Goal: Find specific page/section: Find specific page/section

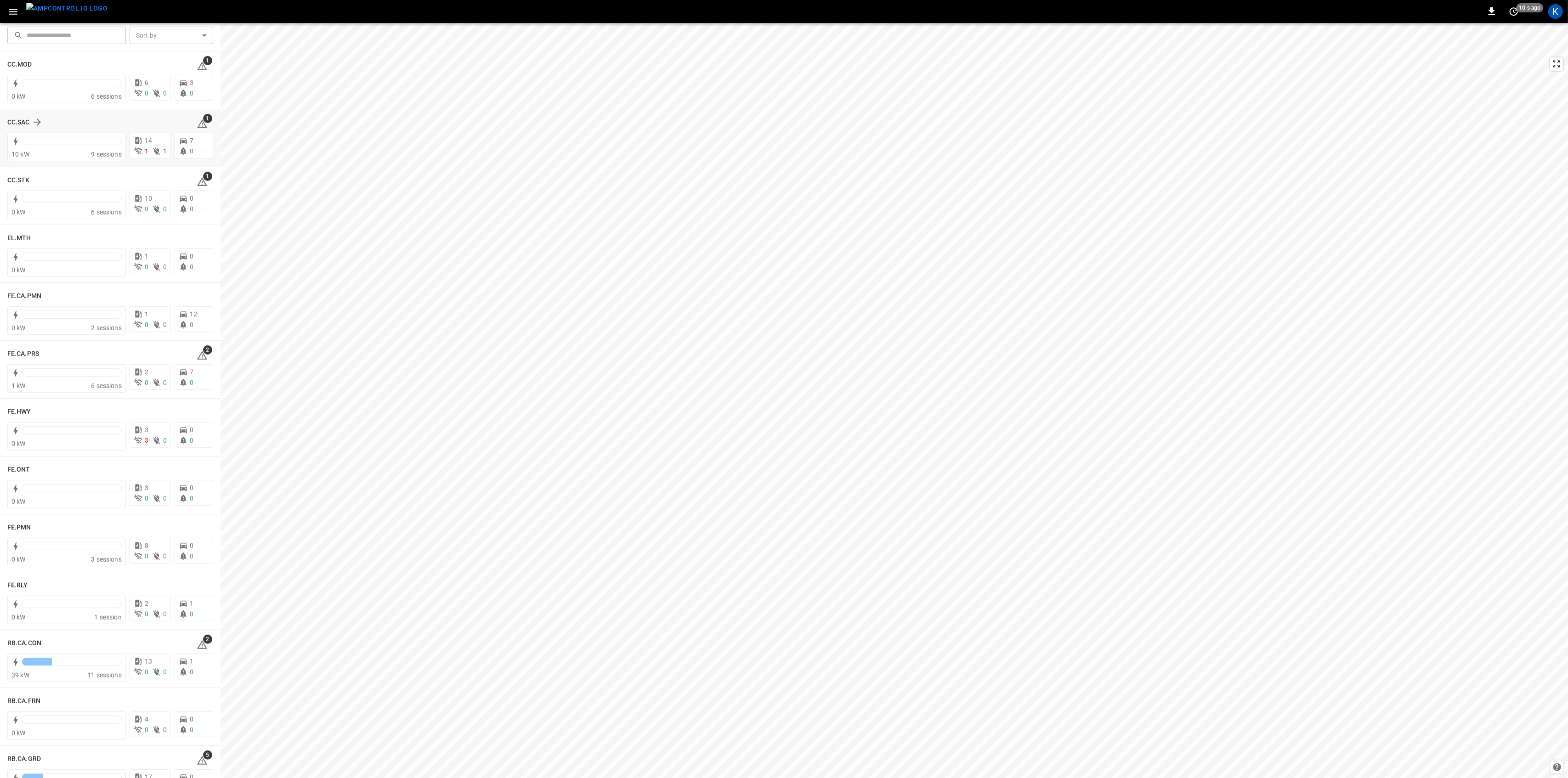
scroll to position [674, 0]
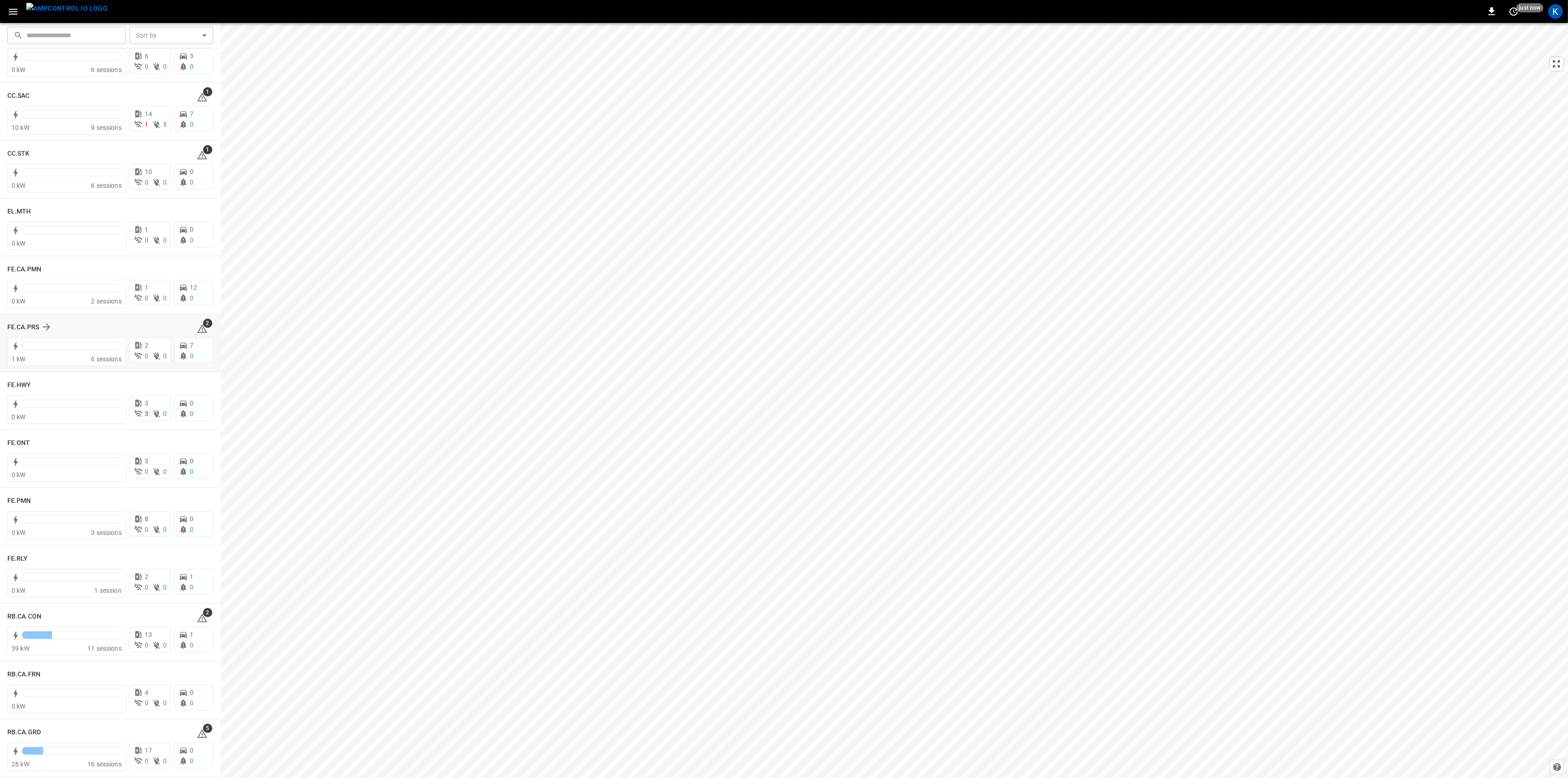
click at [202, 332] on div "2" at bounding box center [205, 328] width 17 height 15
click at [203, 324] on span "2" at bounding box center [207, 323] width 9 height 9
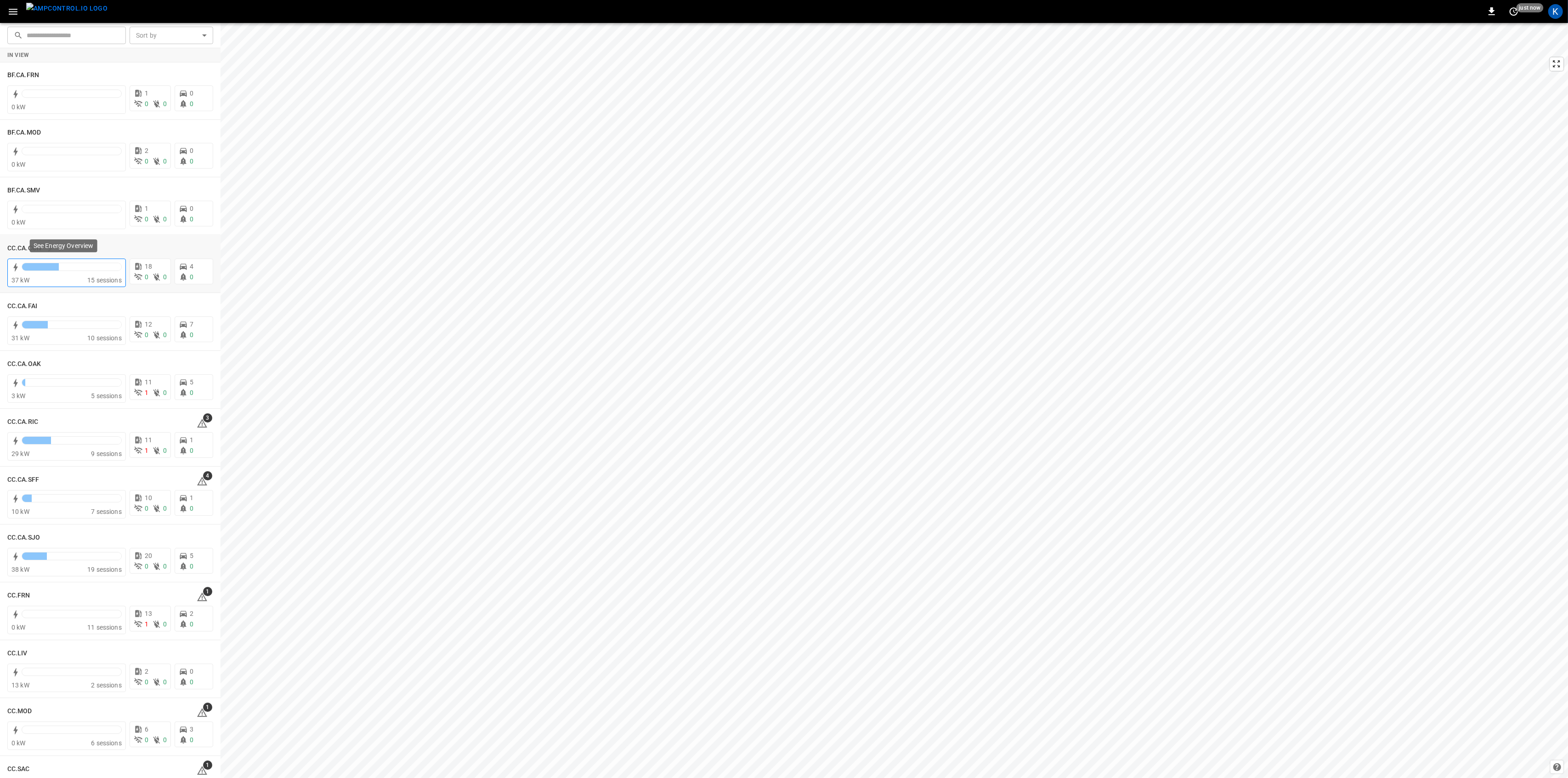
click at [98, 276] on div "15 sessions" at bounding box center [104, 280] width 34 height 9
click at [87, 334] on span "10 sessions" at bounding box center [104, 338] width 34 height 8
click at [93, 454] on span "9 sessions" at bounding box center [106, 454] width 31 height 8
click at [91, 509] on span "7 sessions" at bounding box center [106, 511] width 31 height 8
click at [53, 554] on div at bounding box center [71, 556] width 99 height 8
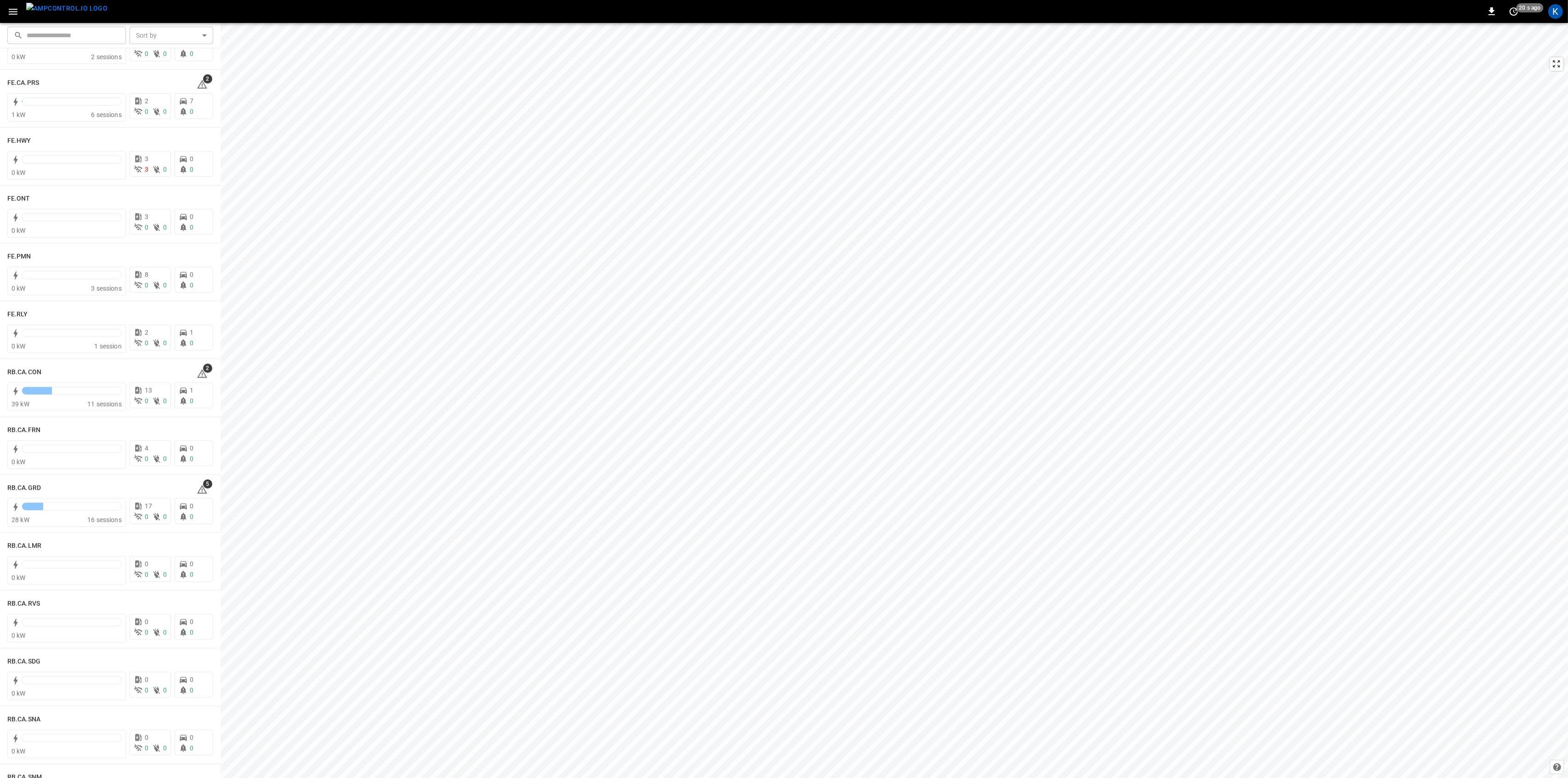
scroll to position [918, 0]
click at [87, 399] on span "11 sessions" at bounding box center [104, 403] width 34 height 8
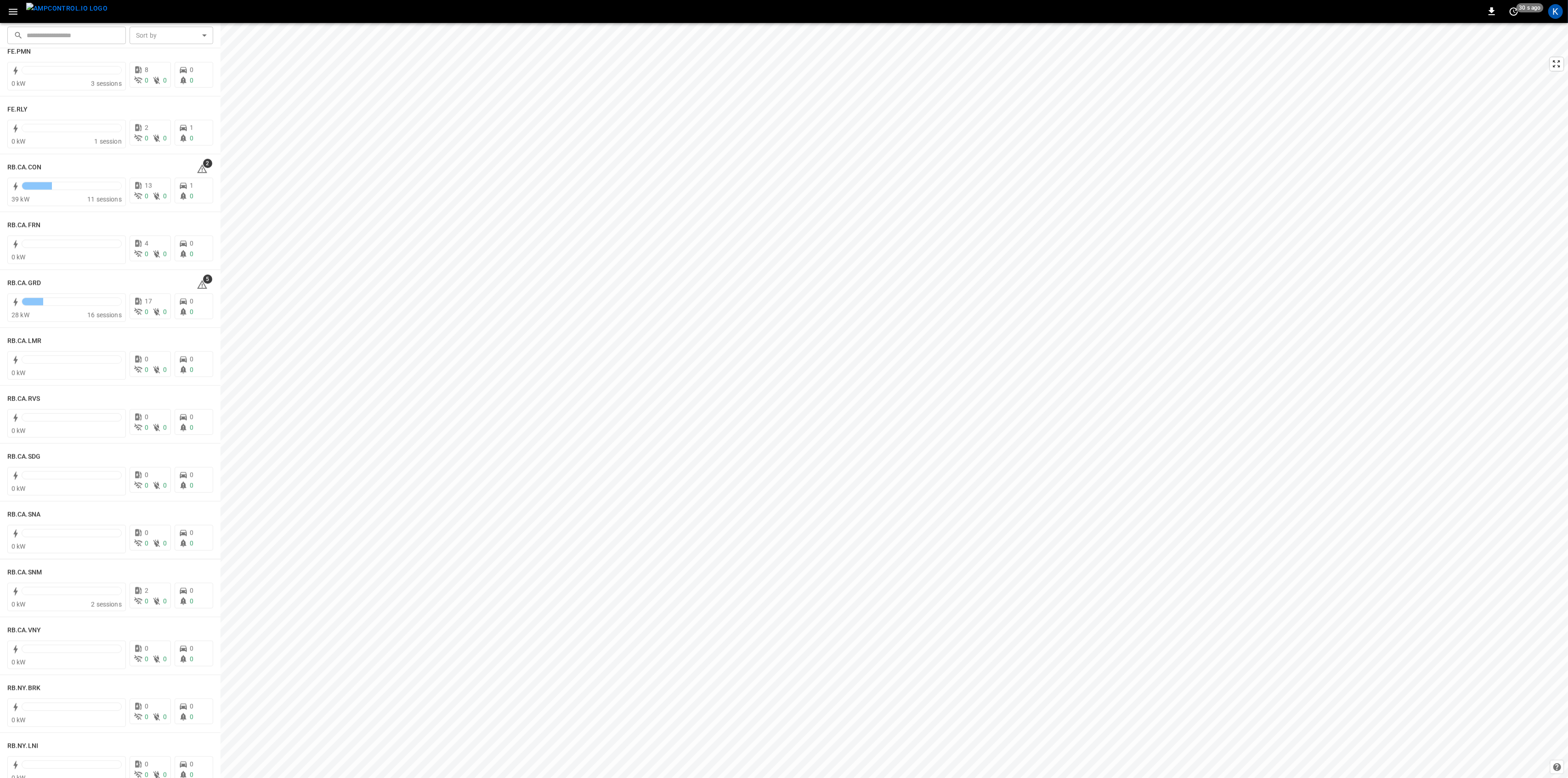
scroll to position [1225, 0]
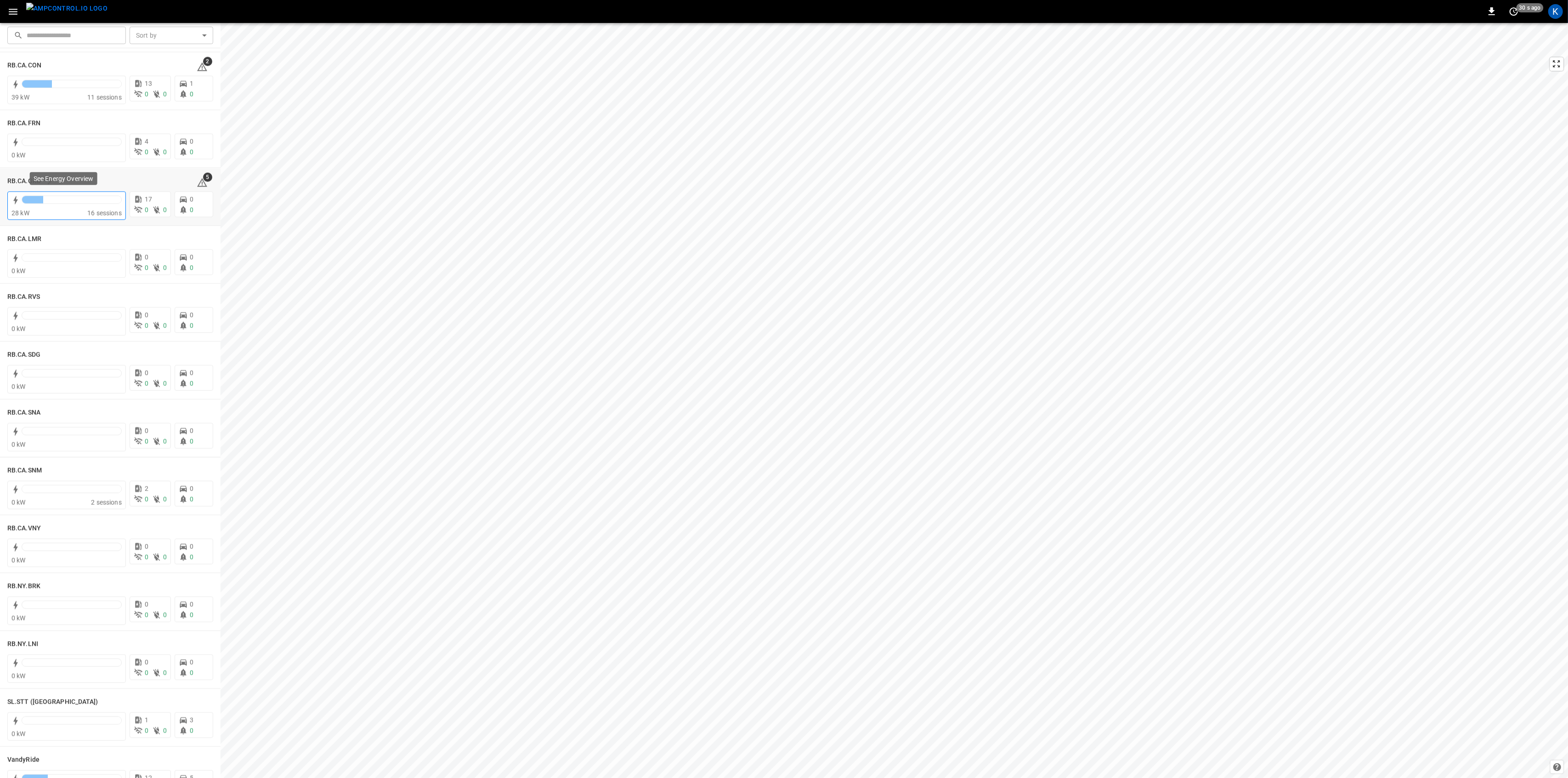
click at [65, 216] on div "28 kW" at bounding box center [49, 213] width 76 height 9
